Goal: Task Accomplishment & Management: Manage account settings

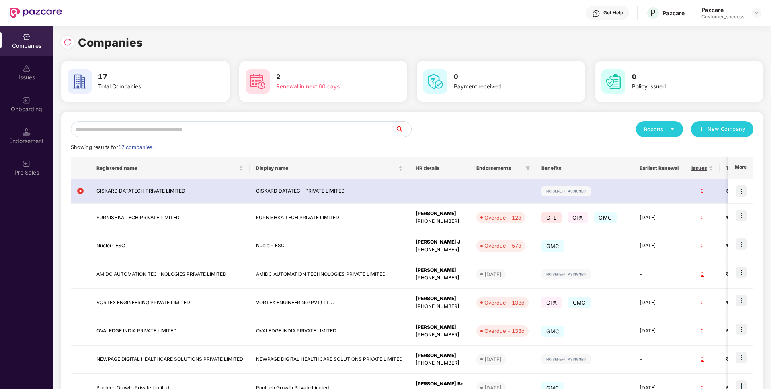
scroll to position [0, 1]
click at [250, 127] on input "text" at bounding box center [233, 129] width 324 height 16
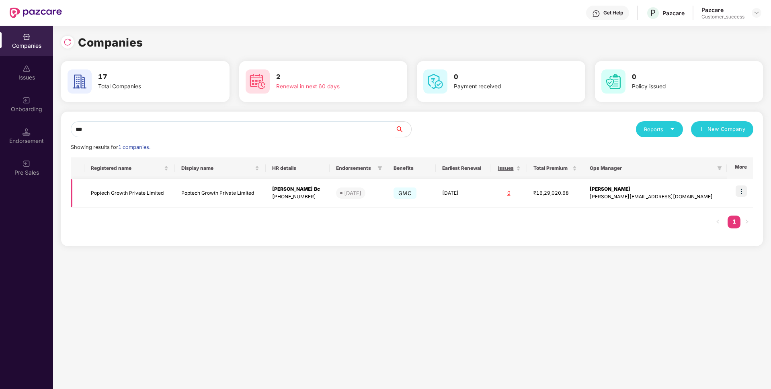
type input "***"
click at [744, 191] on img at bounding box center [740, 191] width 11 height 11
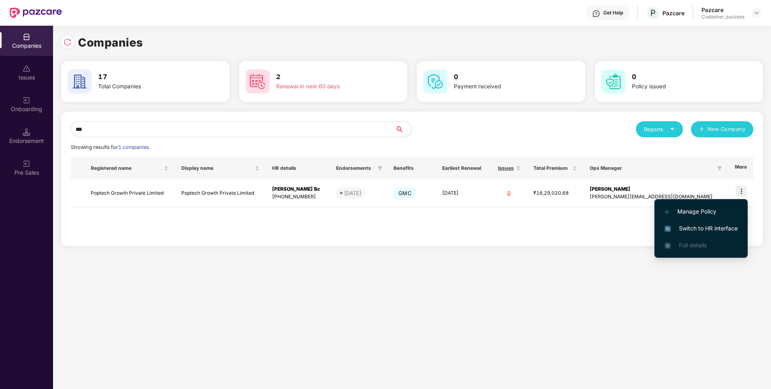
click at [686, 225] on span "Switch to HR interface" at bounding box center [700, 228] width 73 height 9
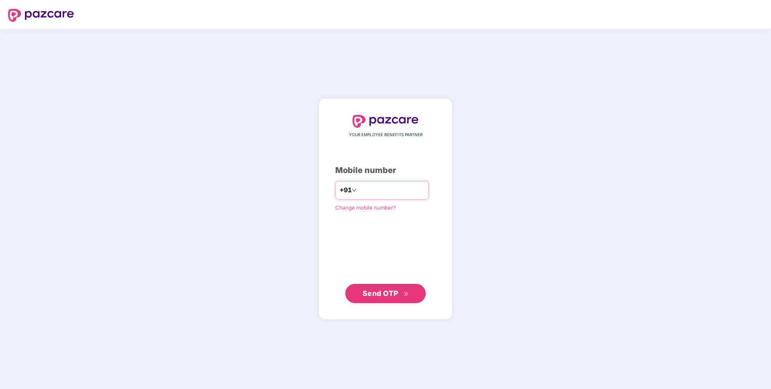
click at [376, 190] on input "number" at bounding box center [391, 190] width 66 height 13
type input "**********"
click at [373, 287] on button "Send OTP" at bounding box center [385, 293] width 80 height 19
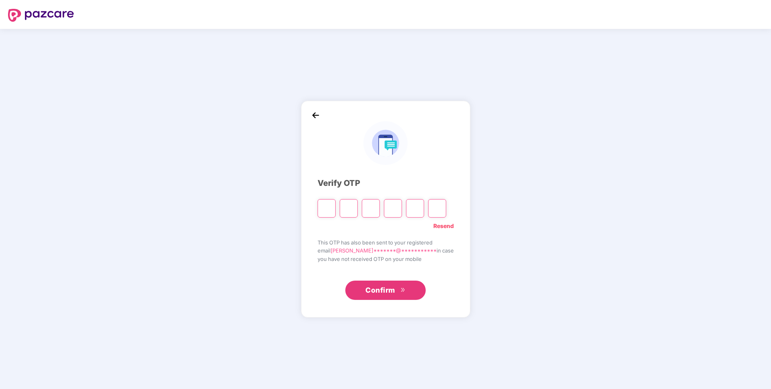
paste input "*"
type input "*"
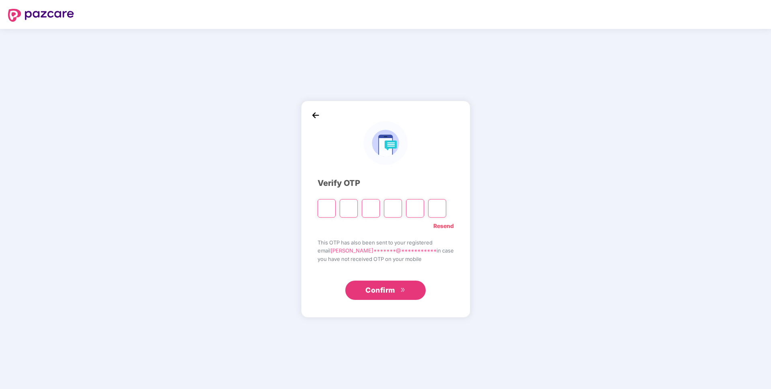
type input "*"
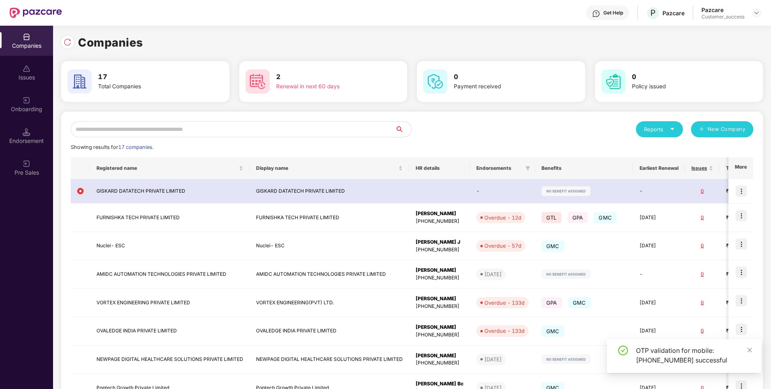
click at [201, 129] on input "text" at bounding box center [233, 129] width 324 height 16
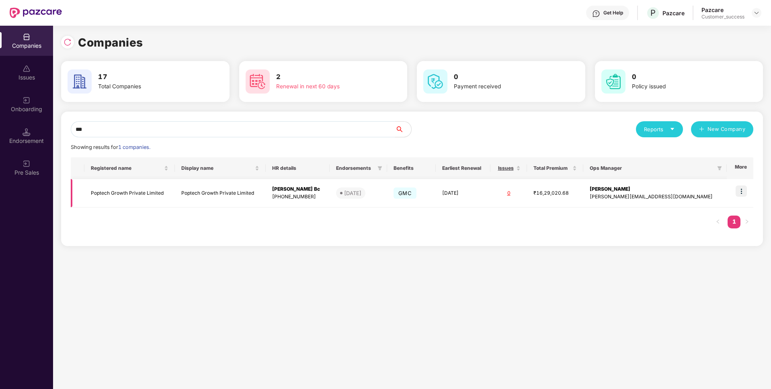
type input "***"
click at [742, 189] on img at bounding box center [740, 191] width 11 height 11
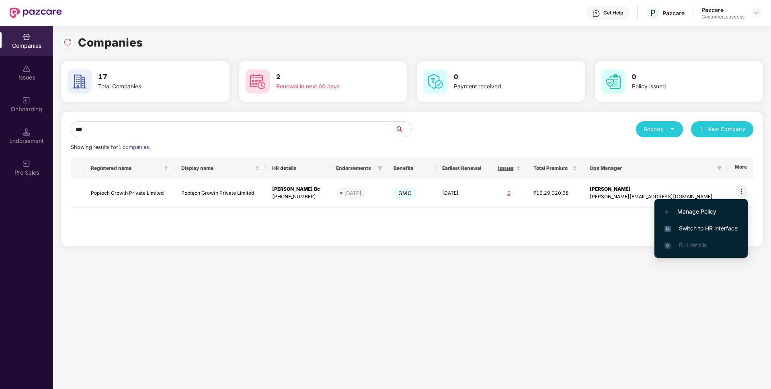
click at [666, 224] on span "Switch to HR interface" at bounding box center [700, 228] width 73 height 9
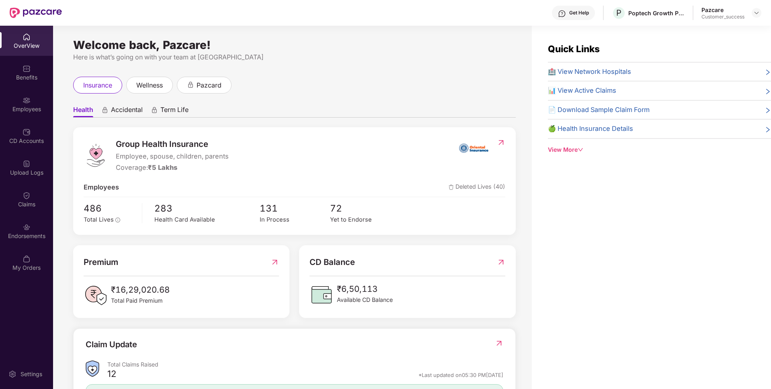
click at [0, 111] on div "Employees" at bounding box center [26, 109] width 53 height 8
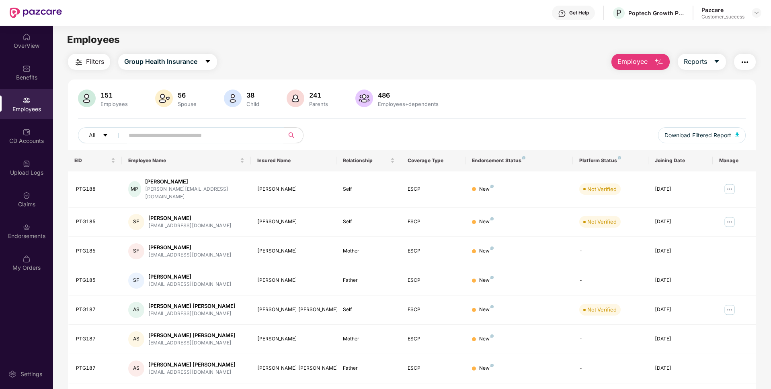
click at [248, 134] on input "text" at bounding box center [201, 135] width 144 height 12
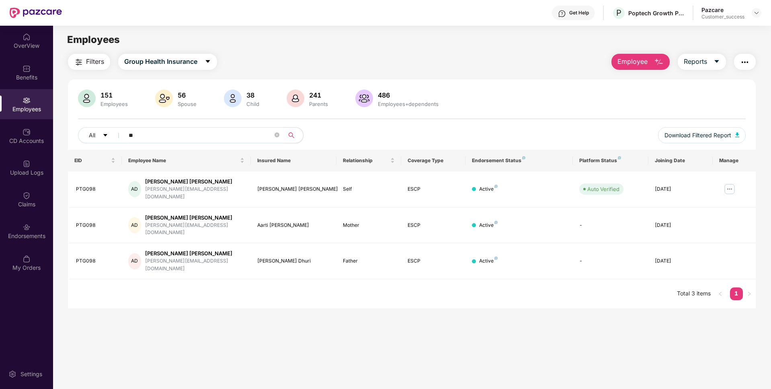
type input "*"
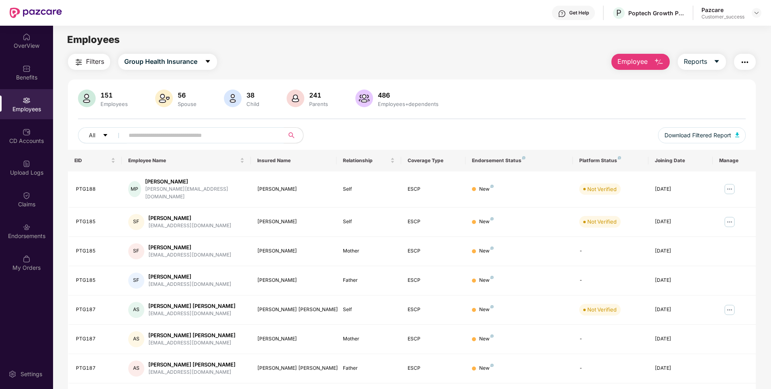
click at [211, 133] on input "text" at bounding box center [201, 135] width 144 height 12
paste input "**********"
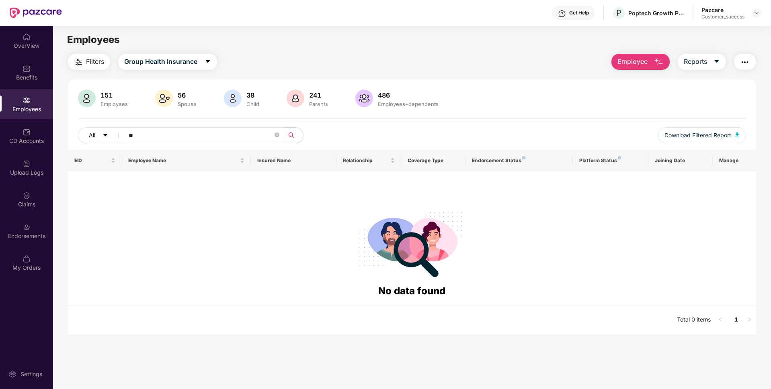
type input "*"
paste input "******"
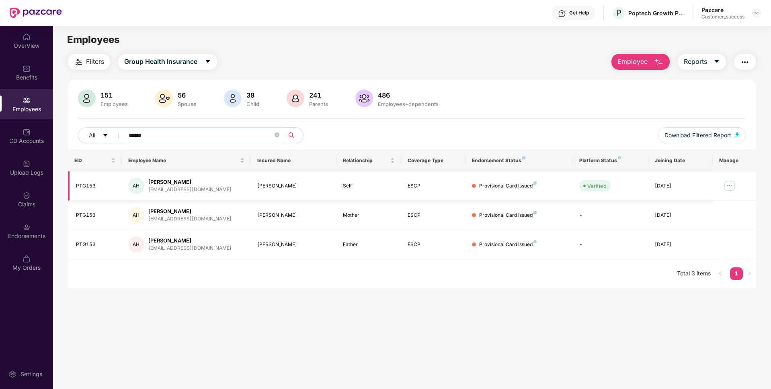
type input "******"
drag, startPoint x: 102, startPoint y: 184, endPoint x: 68, endPoint y: 183, distance: 33.8
click at [68, 183] on td "PTG153" at bounding box center [95, 186] width 54 height 29
copy div "PTG153"
click at [183, 338] on main "Employees Filters Group Health Insurance Employee Reports 151 Employees 56 Spou…" at bounding box center [411, 220] width 717 height 389
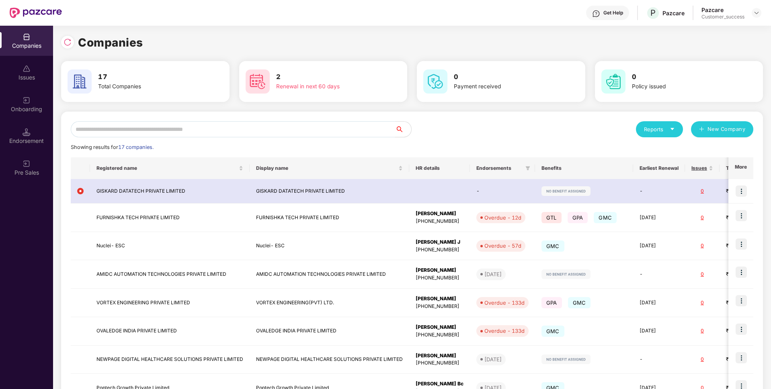
click at [281, 126] on input "text" at bounding box center [233, 129] width 324 height 16
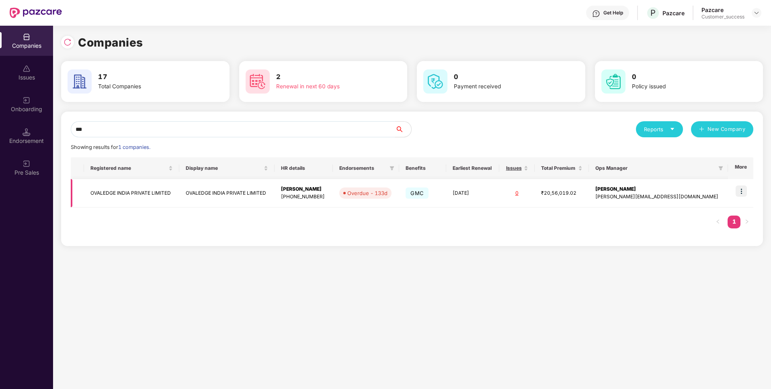
type input "***"
click at [738, 193] on img at bounding box center [740, 191] width 11 height 11
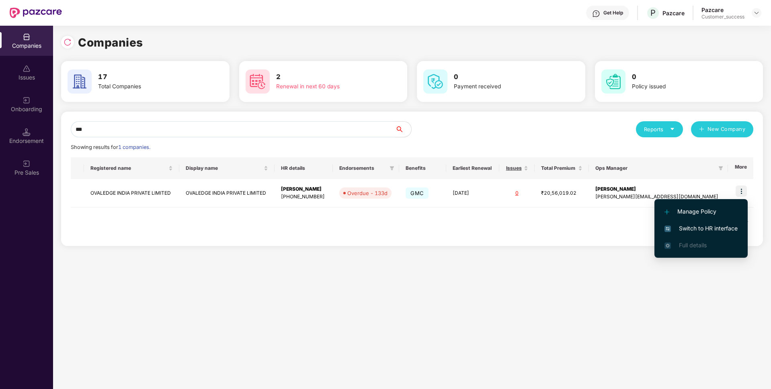
click at [682, 221] on li "Switch to HR interface" at bounding box center [700, 228] width 93 height 17
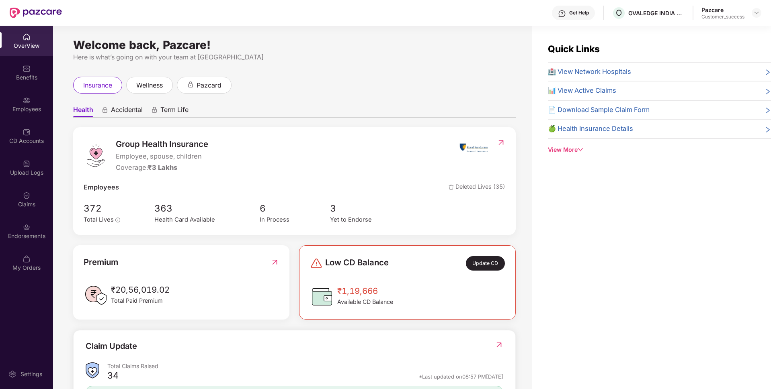
click at [0, 98] on div "Employees" at bounding box center [26, 104] width 53 height 30
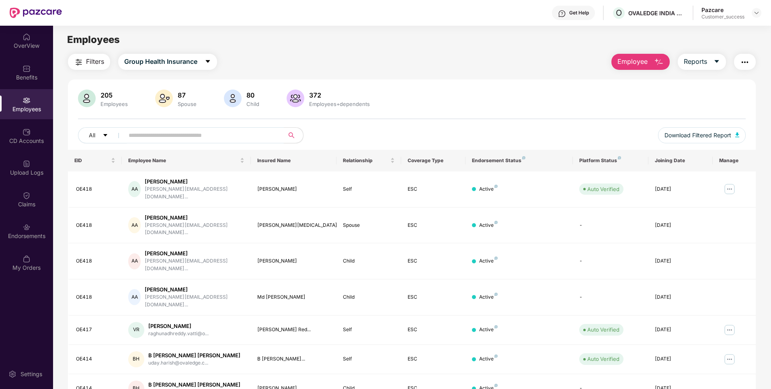
click at [193, 132] on input "text" at bounding box center [201, 135] width 144 height 12
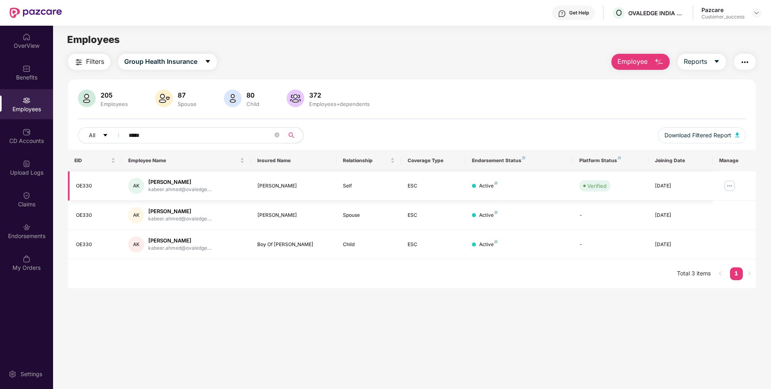
type input "*****"
click at [733, 184] on img at bounding box center [729, 186] width 13 height 13
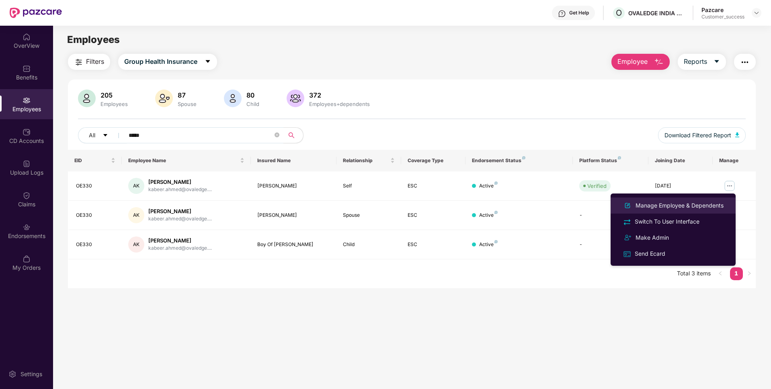
click at [685, 201] on div "Manage Employee & Dependents" at bounding box center [679, 205] width 91 height 9
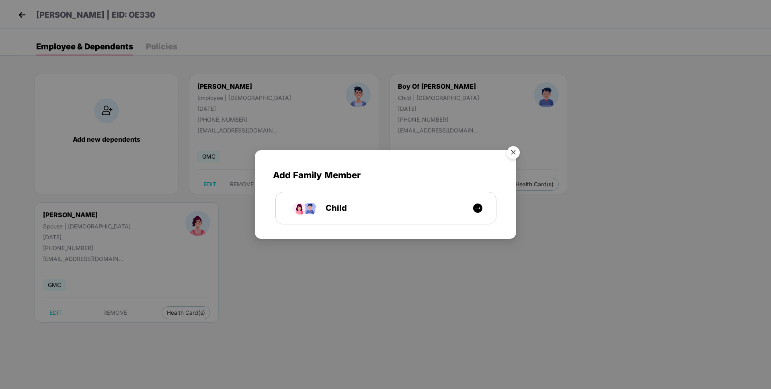
click at [513, 147] on img "Close" at bounding box center [513, 154] width 23 height 23
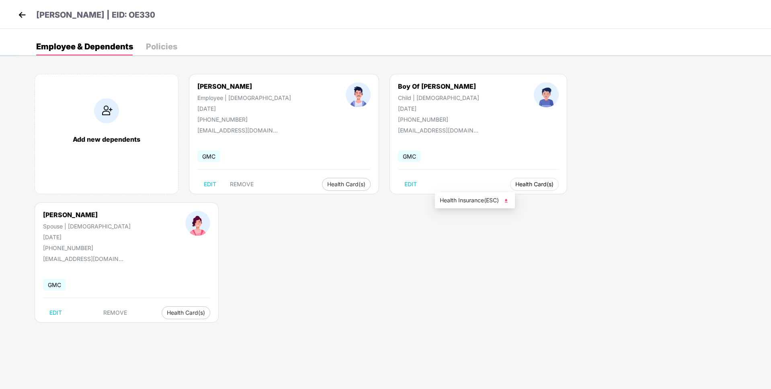
click at [515, 186] on span "Health Card(s)" at bounding box center [534, 184] width 38 height 4
click at [465, 198] on span "Health Insurance(ESC)" at bounding box center [475, 200] width 70 height 9
click at [205, 311] on span "Health Card(s)" at bounding box center [186, 313] width 38 height 4
click at [619, 203] on span "Health Insurance(ESC)" at bounding box center [629, 200] width 70 height 9
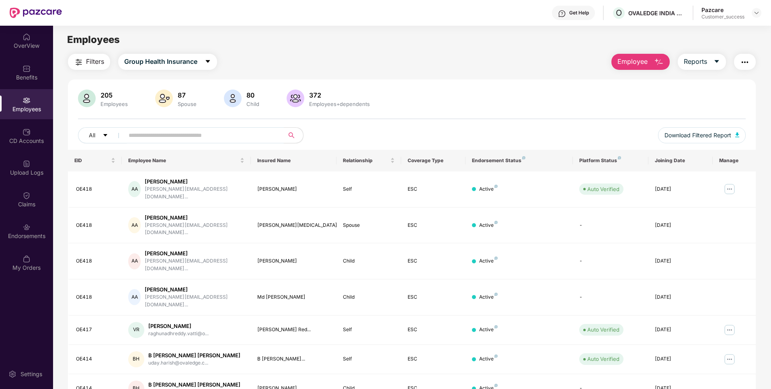
click at [247, 135] on input "text" at bounding box center [201, 135] width 144 height 12
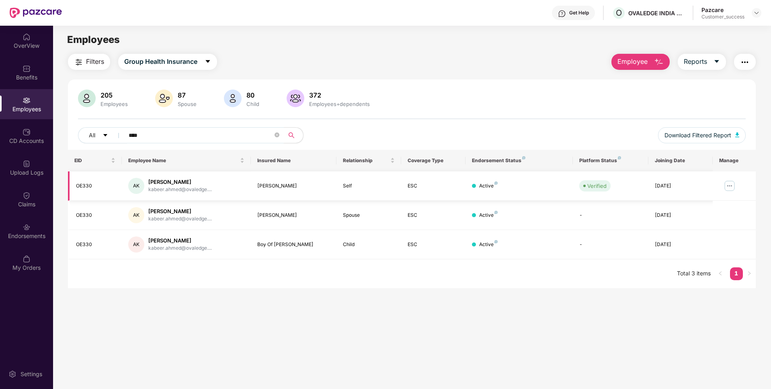
type input "****"
click at [731, 184] on img at bounding box center [729, 186] width 13 height 13
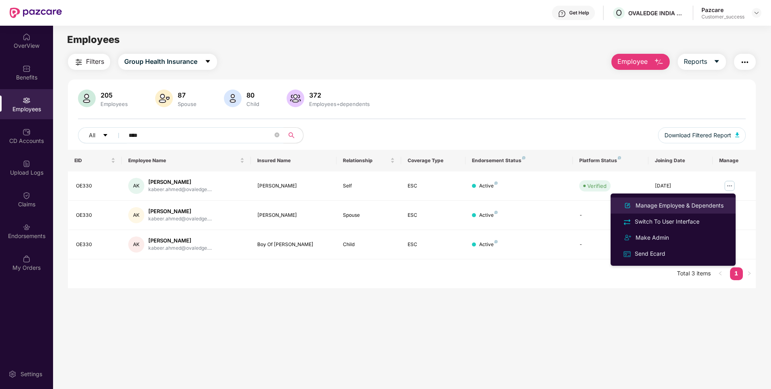
click at [682, 211] on li "Manage Employee & Dependents" at bounding box center [672, 206] width 125 height 16
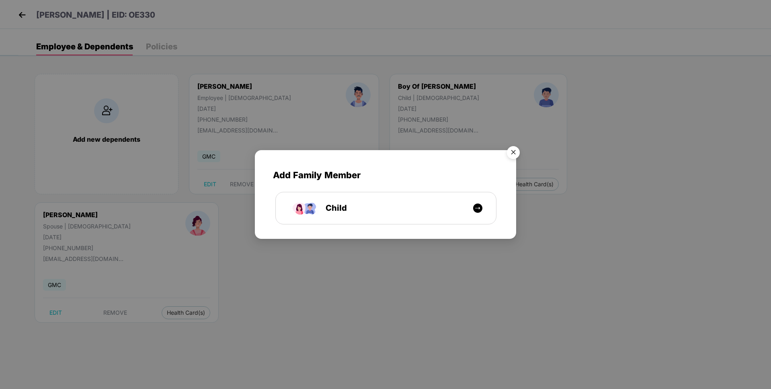
click at [511, 154] on img "Close" at bounding box center [513, 154] width 23 height 23
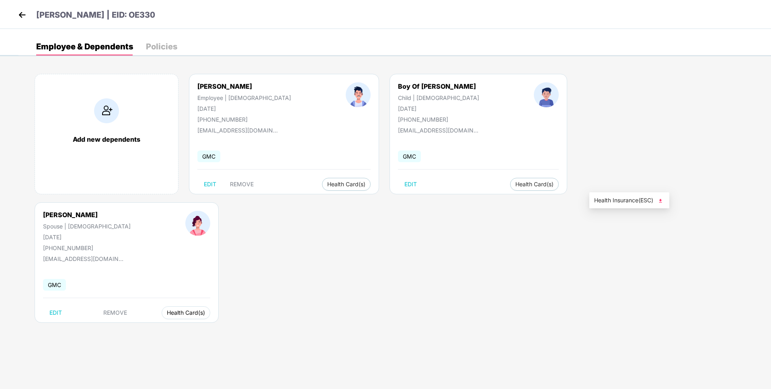
click at [205, 311] on span "Health Card(s)" at bounding box center [186, 313] width 38 height 4
click at [610, 201] on span "Health Insurance(ESC)" at bounding box center [629, 200] width 70 height 9
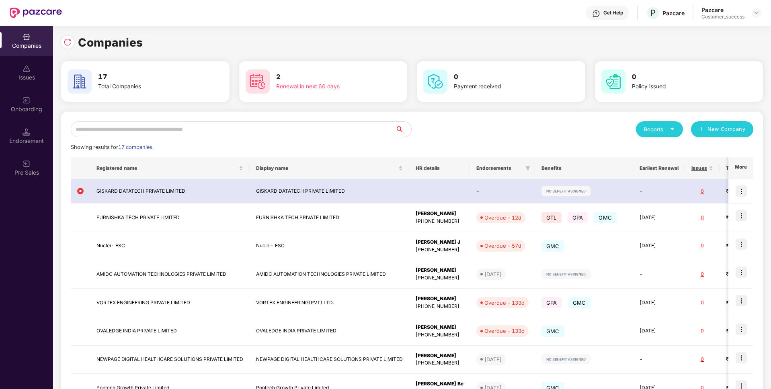
click at [201, 133] on input "text" at bounding box center [233, 129] width 324 height 16
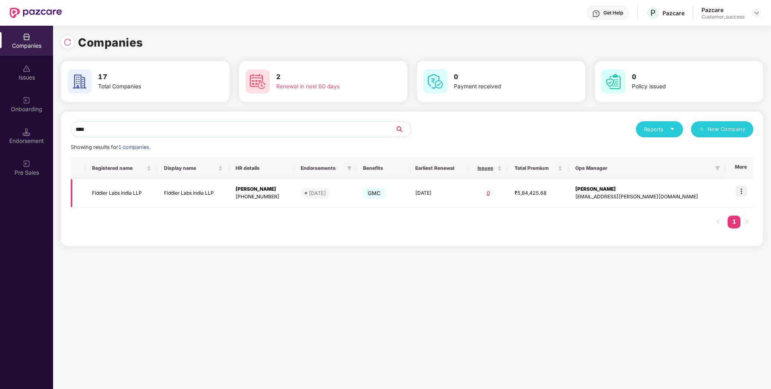
type input "****"
click at [745, 189] on img at bounding box center [740, 191] width 11 height 11
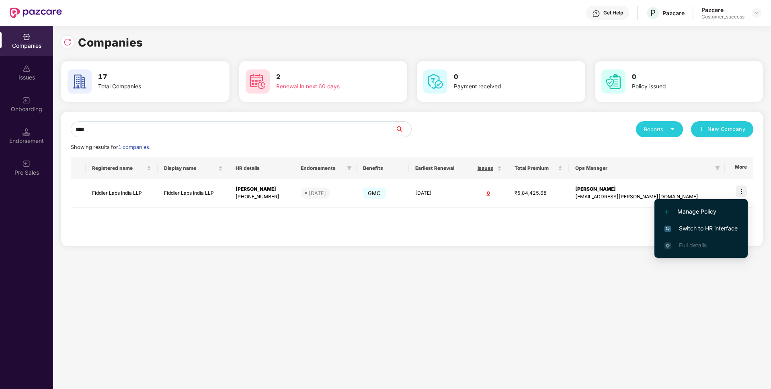
click at [690, 225] on span "Switch to HR interface" at bounding box center [700, 228] width 73 height 9
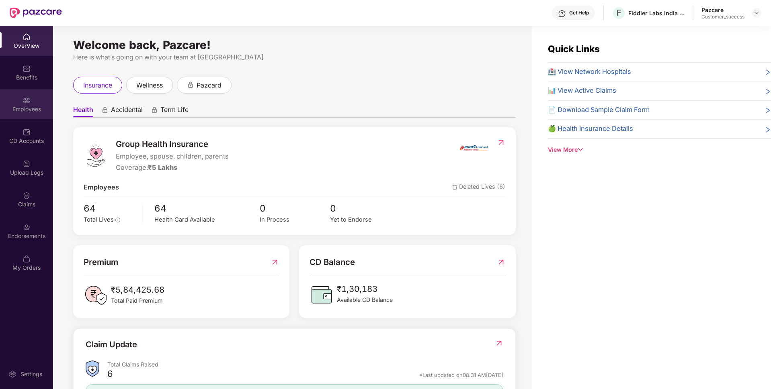
click at [0, 106] on div "Employees" at bounding box center [26, 109] width 53 height 8
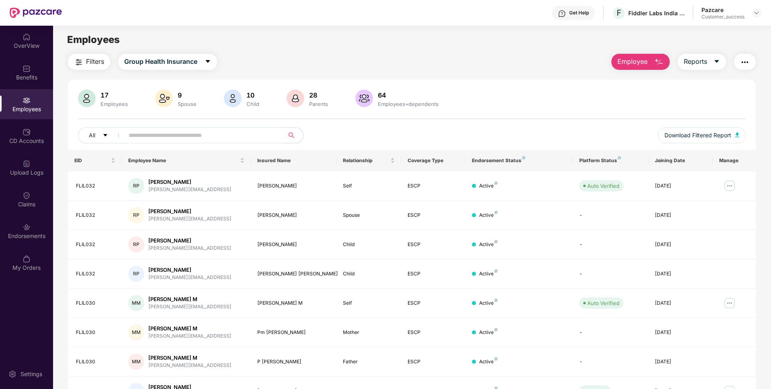
click at [212, 131] on input "text" at bounding box center [201, 135] width 144 height 12
type input "*"
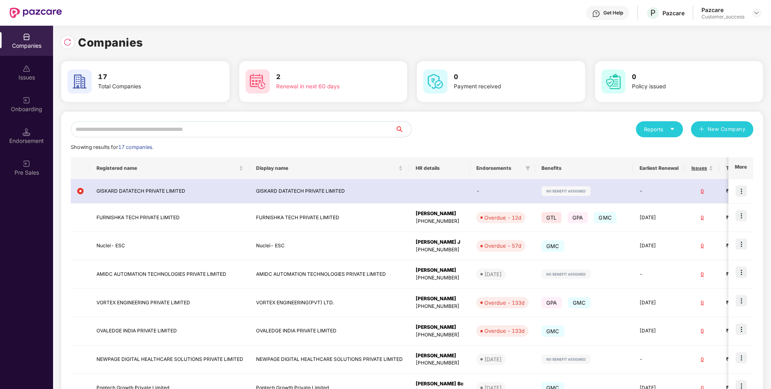
click at [216, 130] on input "text" at bounding box center [233, 129] width 324 height 16
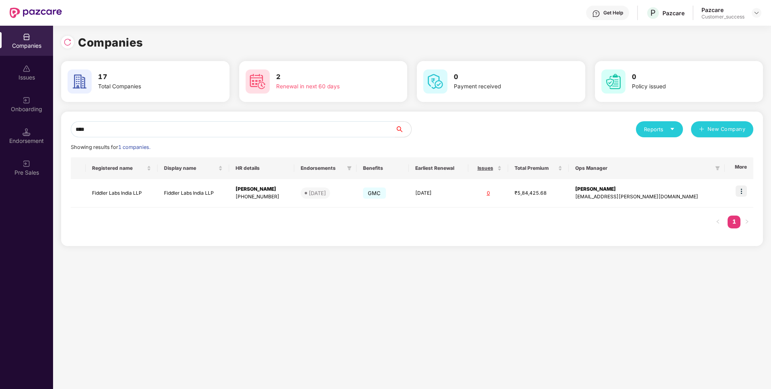
type input "****"
click at [21, 142] on div "Companies Issues Onboarding Endorsement Pre Sales Companies 17 Total Companies …" at bounding box center [385, 208] width 771 height 364
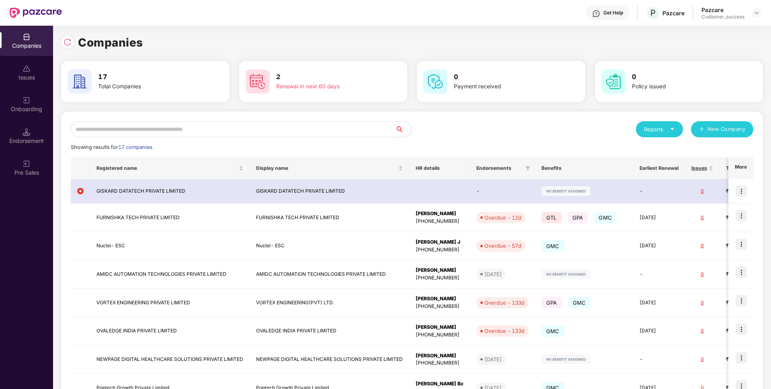
click at [222, 127] on input "text" at bounding box center [233, 129] width 324 height 16
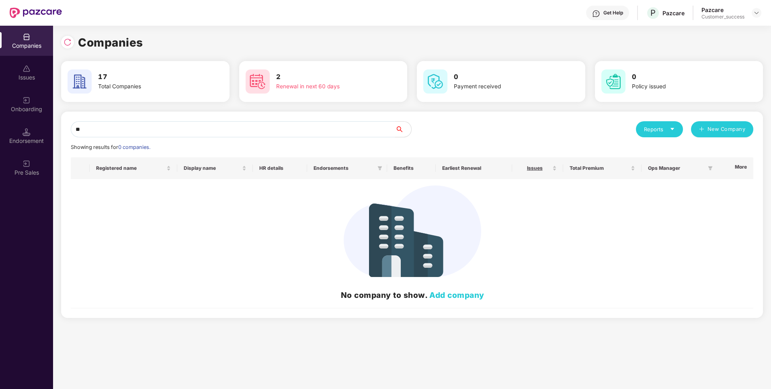
type input "*"
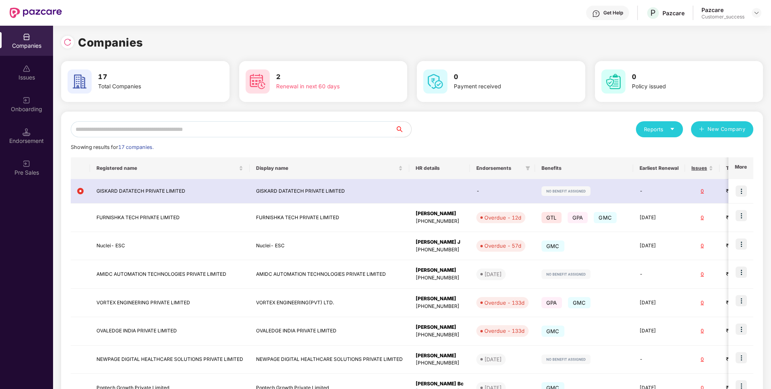
click at [280, 125] on input "text" at bounding box center [233, 129] width 324 height 16
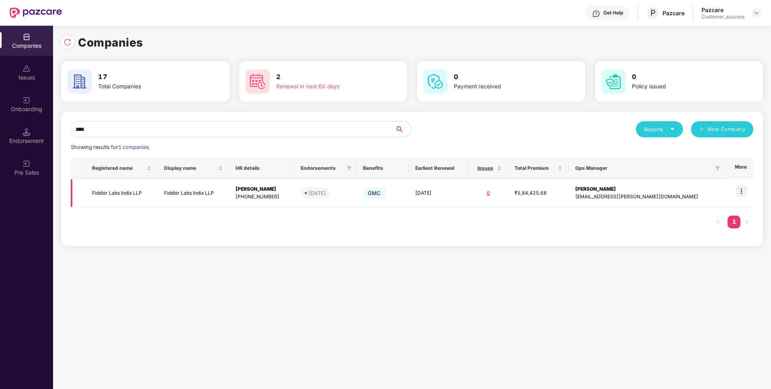
type input "****"
click at [738, 192] on img at bounding box center [740, 191] width 11 height 11
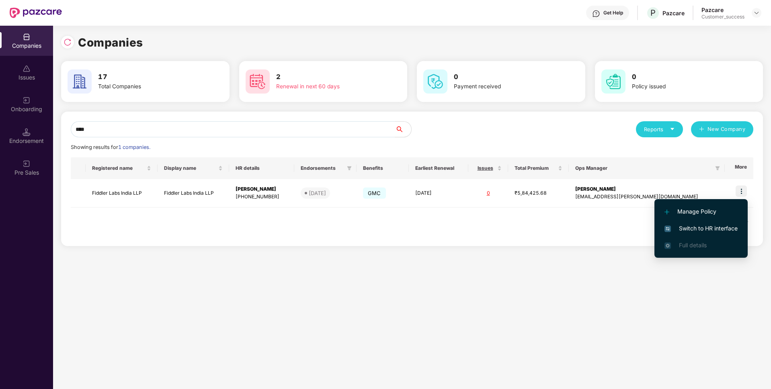
click at [702, 227] on span "Switch to HR interface" at bounding box center [700, 228] width 73 height 9
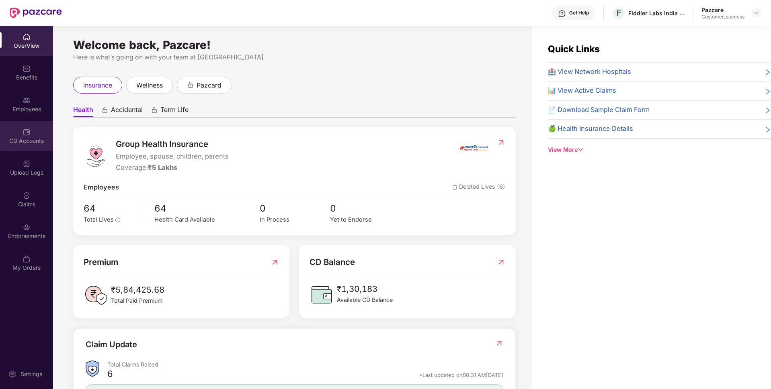
click at [0, 135] on div "CD Accounts" at bounding box center [26, 136] width 53 height 30
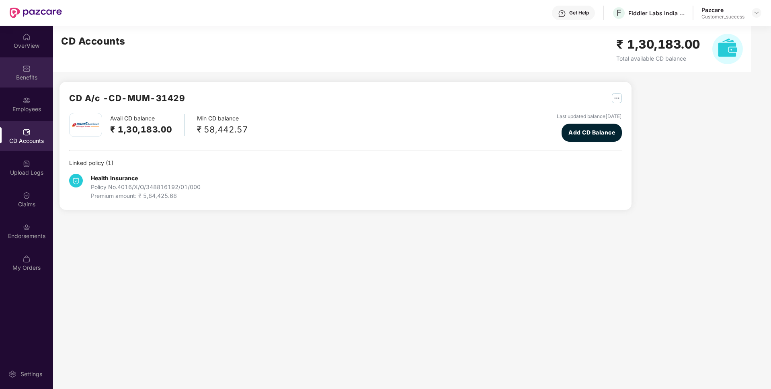
click at [12, 82] on div "Benefits" at bounding box center [26, 72] width 53 height 30
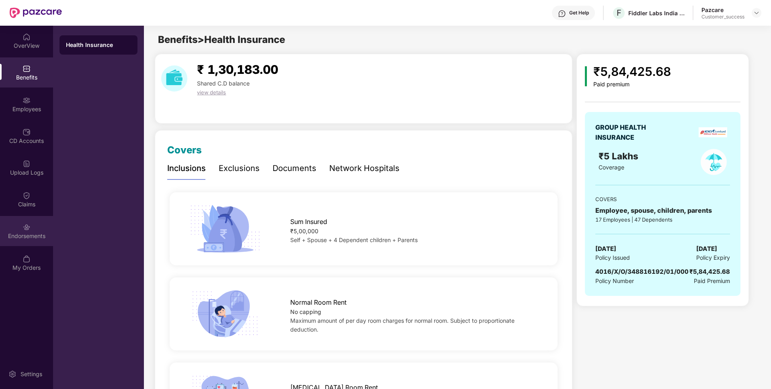
click at [1, 234] on div "Endorsements" at bounding box center [26, 236] width 53 height 8
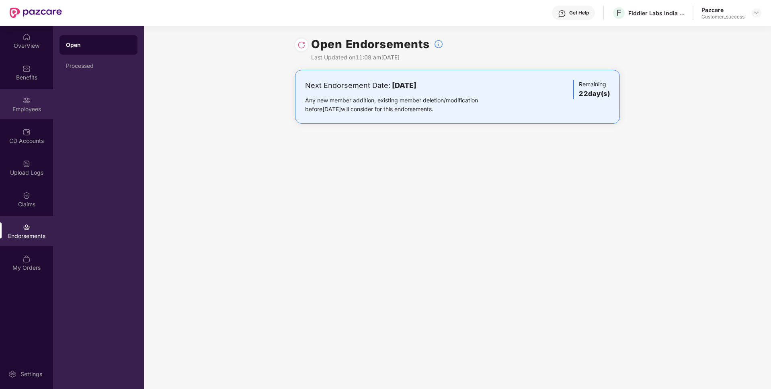
click at [0, 105] on div "Employees" at bounding box center [26, 109] width 53 height 8
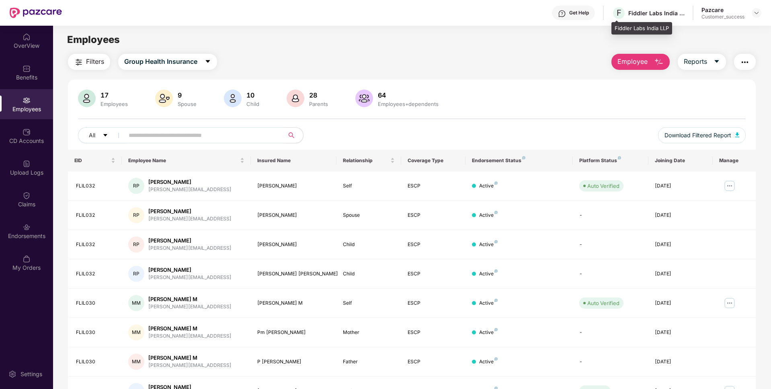
click at [642, 28] on div "Fiddler Labs India LLP" at bounding box center [641, 28] width 61 height 13
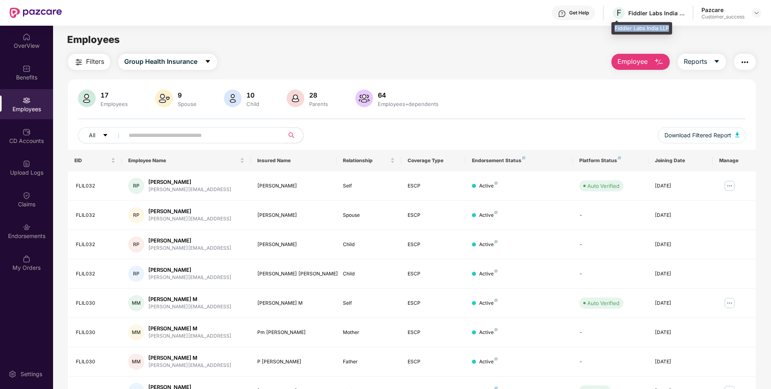
copy div "Fiddler Labs India LLP"
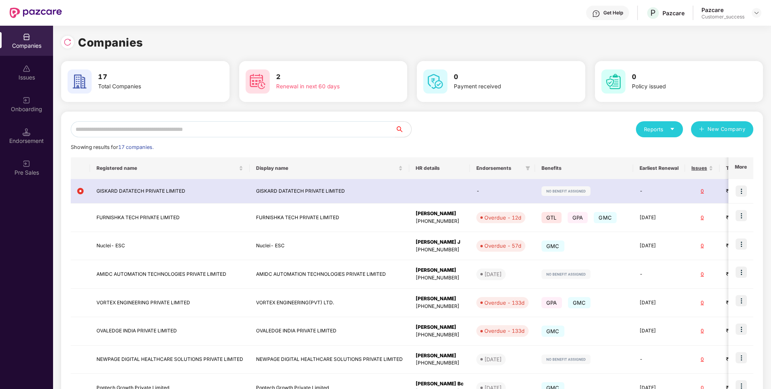
click at [165, 134] on input "text" at bounding box center [233, 129] width 324 height 16
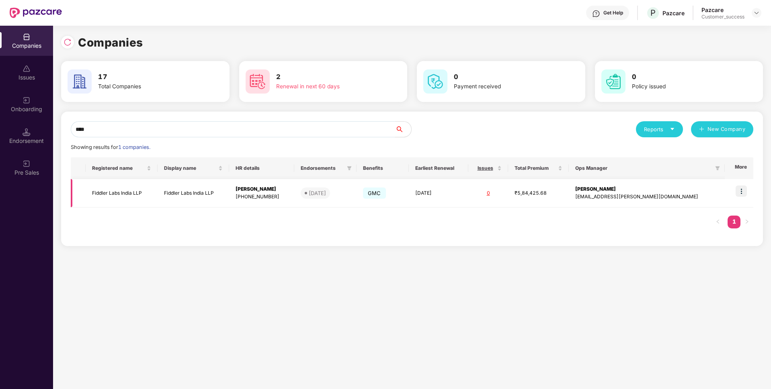
type input "****"
click at [740, 192] on img at bounding box center [740, 191] width 11 height 11
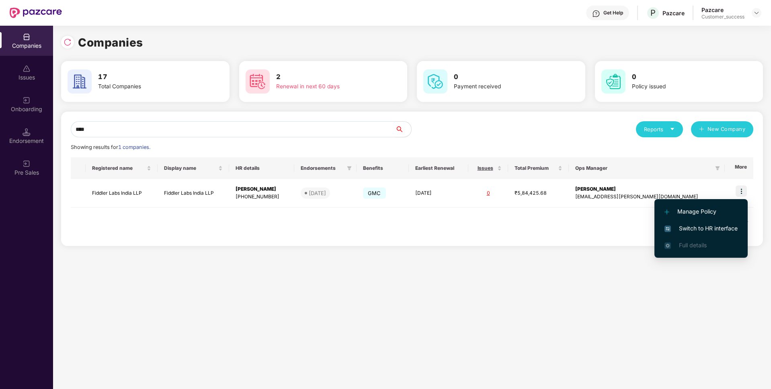
click at [700, 226] on span "Switch to HR interface" at bounding box center [700, 228] width 73 height 9
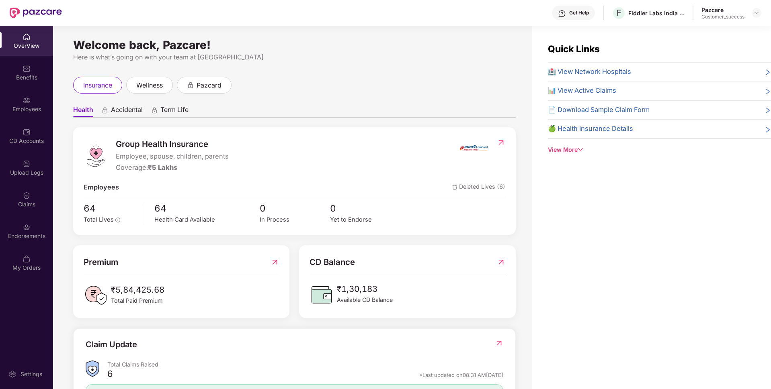
click at [3, 82] on div "Benefits" at bounding box center [26, 72] width 53 height 30
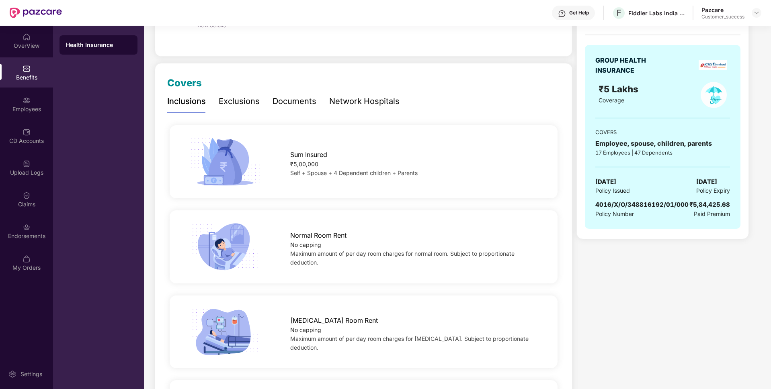
scroll to position [68, 0]
